Goal: Transaction & Acquisition: Book appointment/travel/reservation

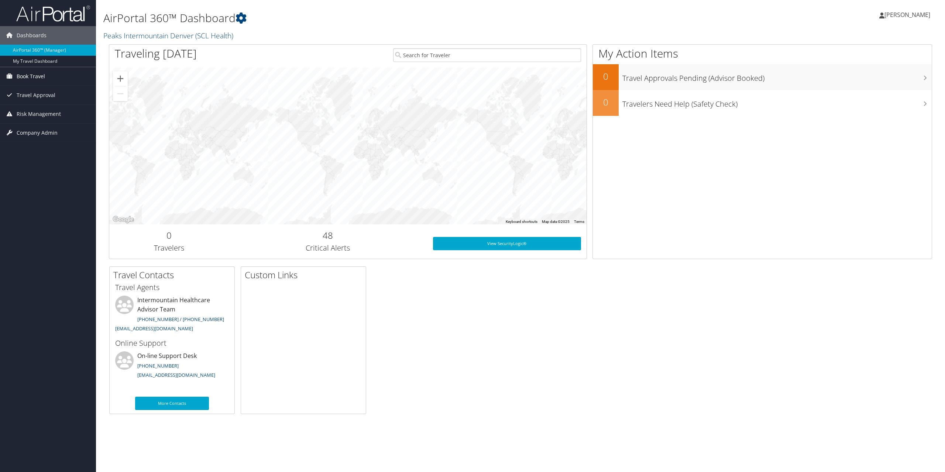
click at [46, 78] on link "Book Travel" at bounding box center [48, 76] width 96 height 18
click at [41, 100] on link "Book/Manage Online Trips" at bounding box center [48, 102] width 96 height 11
